Goal: Navigation & Orientation: Find specific page/section

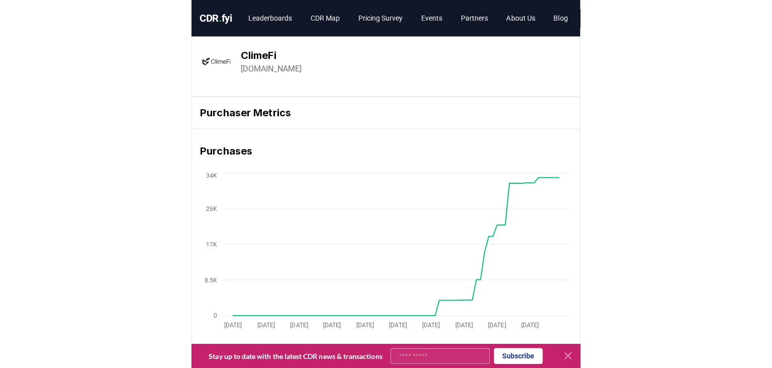
scroll to position [265, 0]
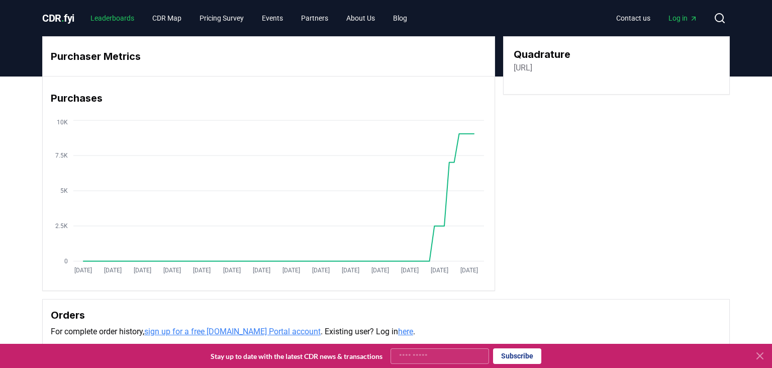
click at [103, 18] on link "Leaderboards" at bounding box center [112, 18] width 60 height 18
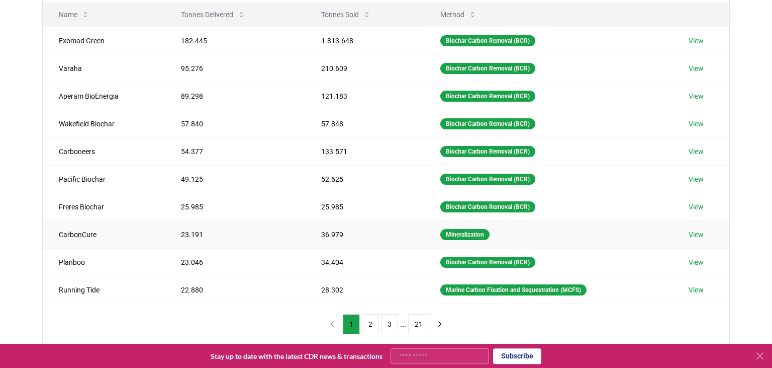
scroll to position [212, 0]
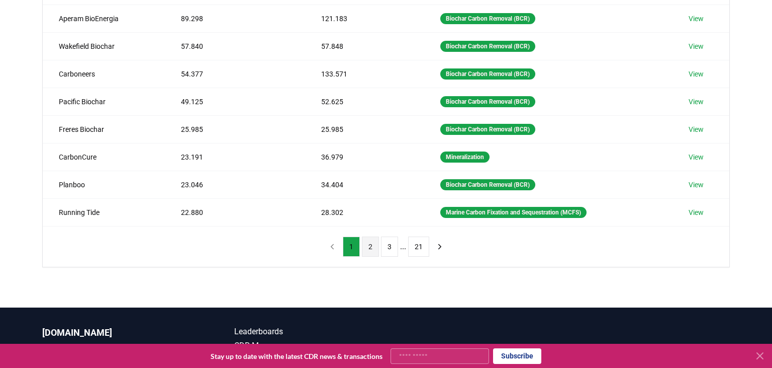
click at [376, 246] on button "2" at bounding box center [370, 246] width 17 height 20
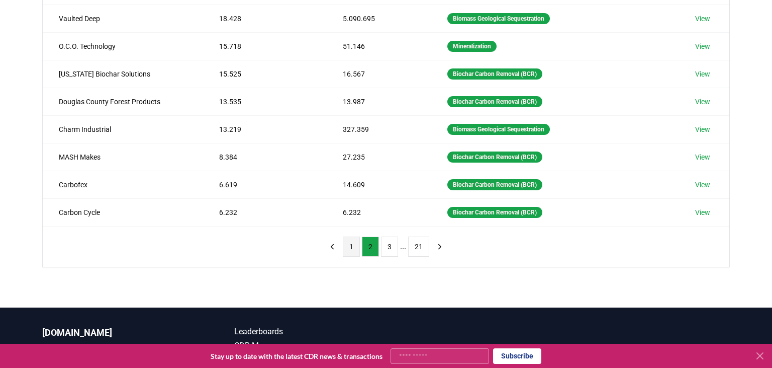
click at [347, 239] on button "1" at bounding box center [351, 246] width 17 height 20
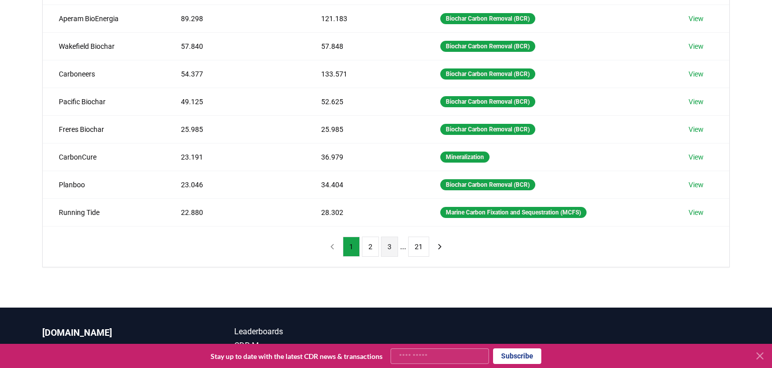
click at [395, 248] on button "3" at bounding box center [389, 246] width 17 height 20
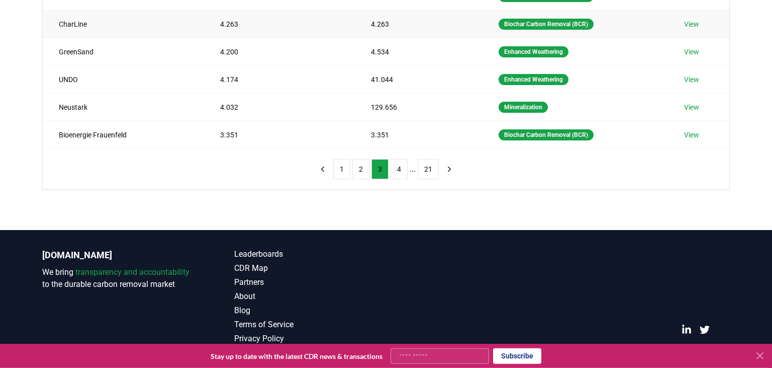
scroll to position [295, 0]
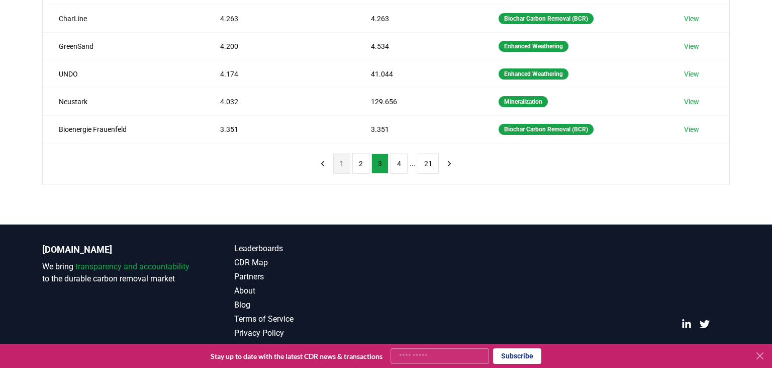
click at [347, 162] on button "1" at bounding box center [341, 163] width 17 height 20
